Goal: Understand process/instructions: Learn how to perform a task or action

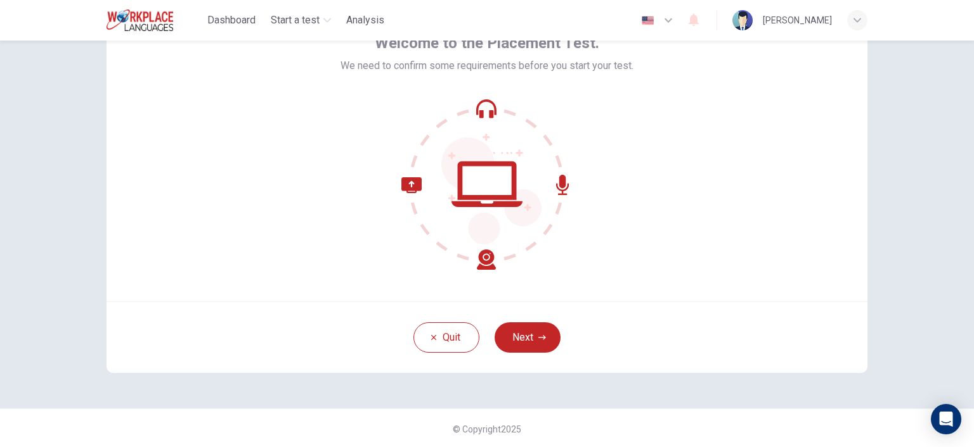
scroll to position [80, 0]
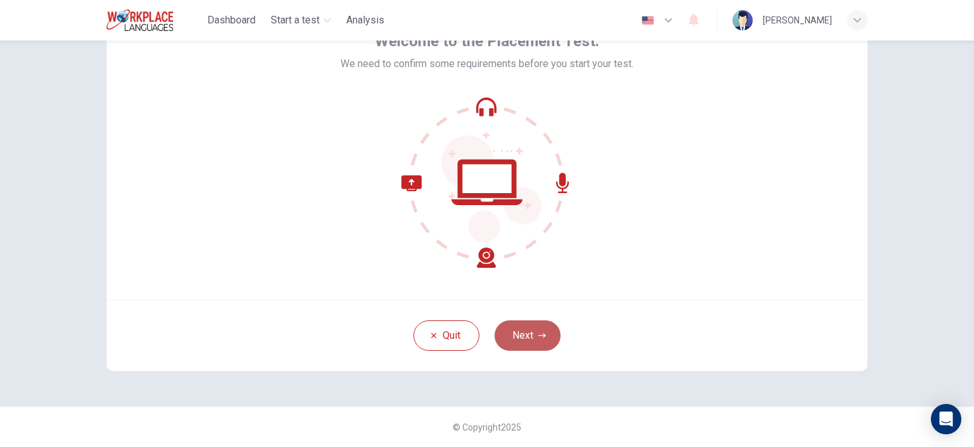
click at [513, 342] on button "Next" at bounding box center [527, 336] width 66 height 30
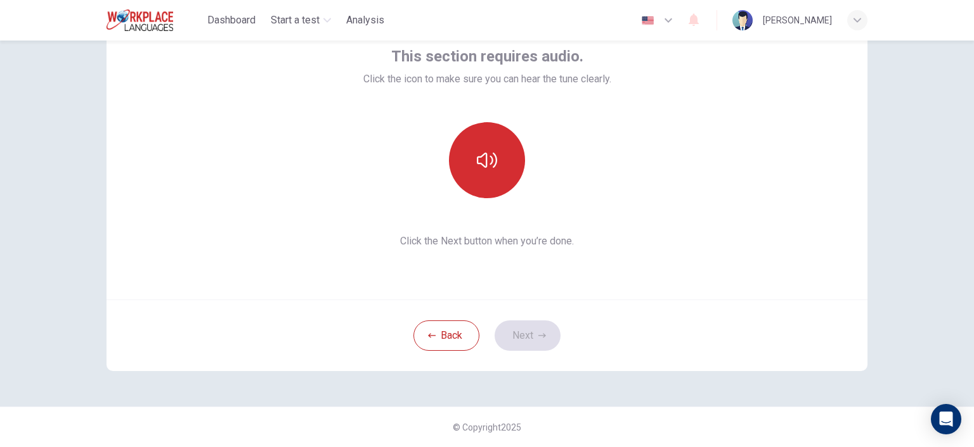
click at [491, 168] on icon "button" at bounding box center [487, 160] width 20 height 20
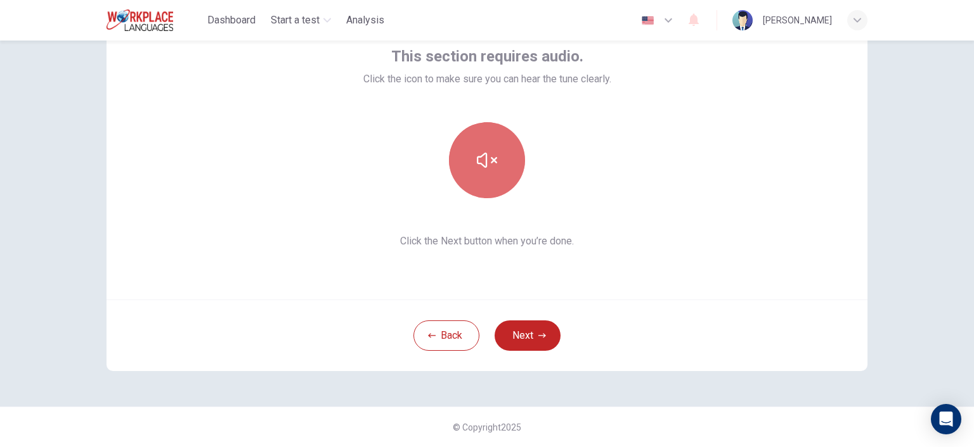
click at [479, 171] on button "button" at bounding box center [487, 160] width 76 height 76
click at [480, 174] on button "button" at bounding box center [487, 160] width 76 height 76
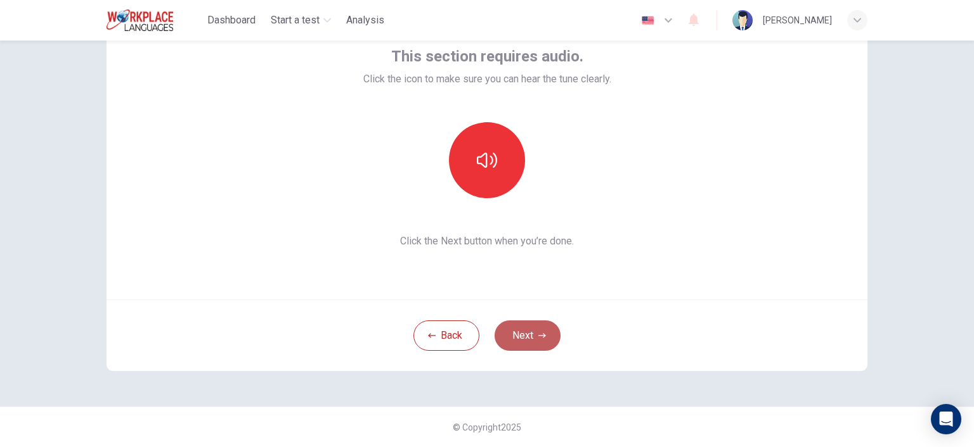
click at [531, 333] on button "Next" at bounding box center [527, 336] width 66 height 30
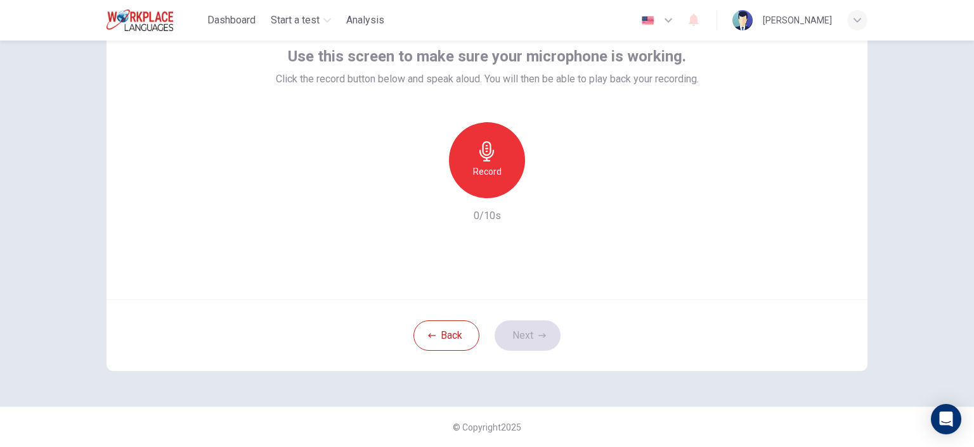
click at [477, 150] on icon "button" at bounding box center [487, 151] width 20 height 20
click at [479, 157] on icon "button" at bounding box center [486, 151] width 15 height 20
click at [537, 340] on button "Next" at bounding box center [527, 336] width 66 height 30
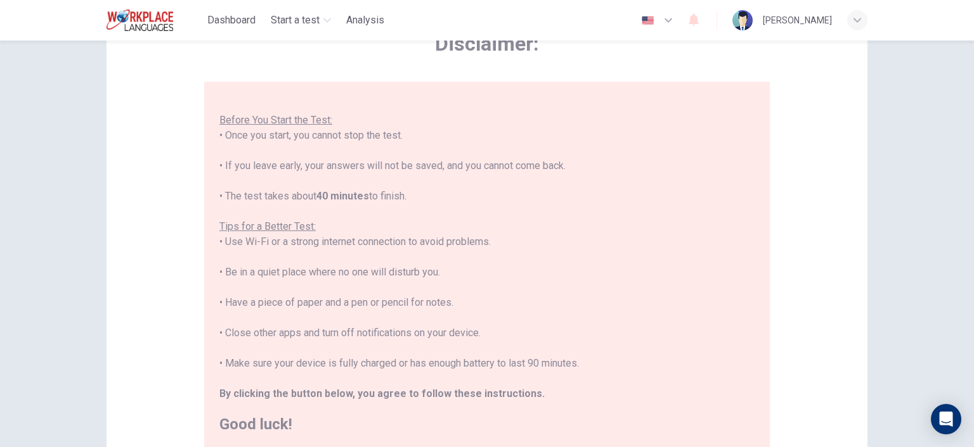
scroll to position [0, 0]
